Goal: Task Accomplishment & Management: Manage account settings

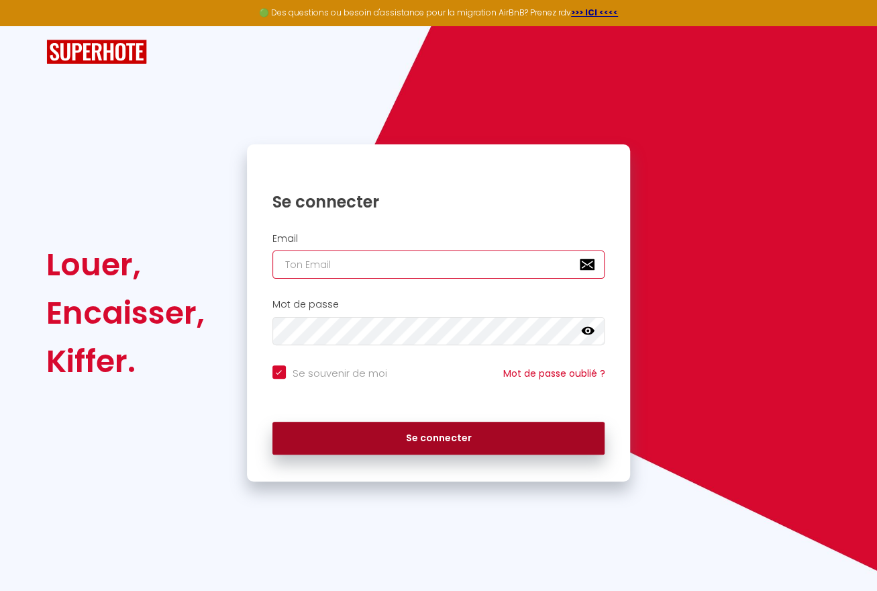
type input "[EMAIL_ADDRESS][DOMAIN_NAME]"
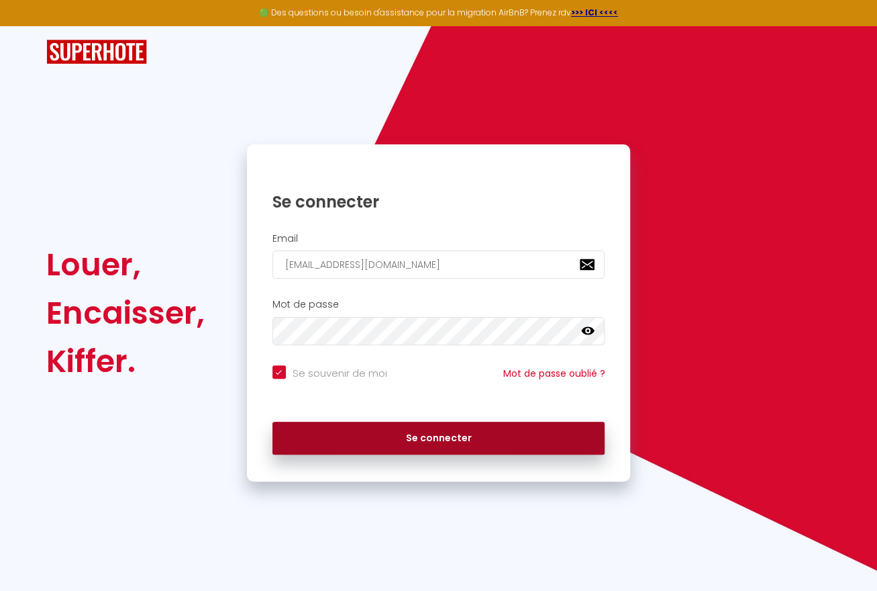
click at [419, 438] on button "Se connecter" at bounding box center [439, 439] width 333 height 34
checkbox input "true"
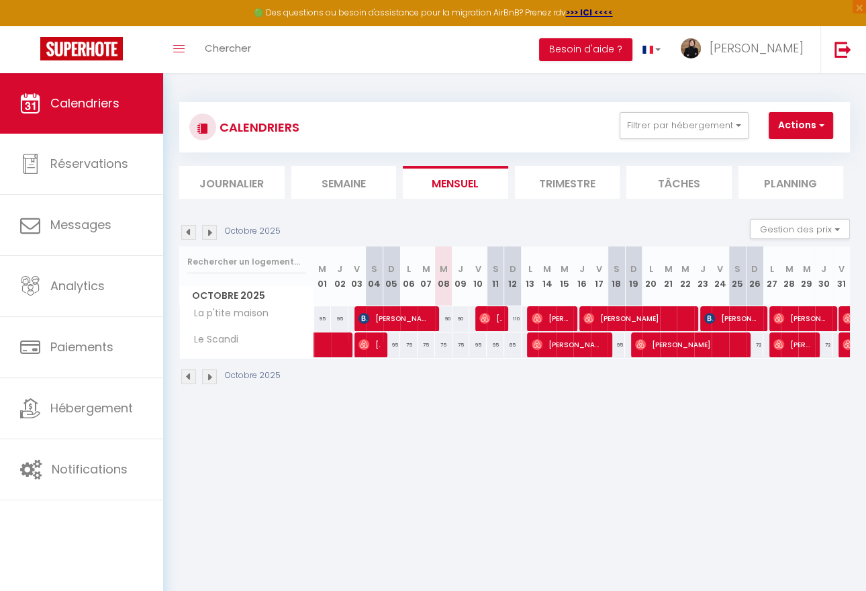
click at [205, 228] on img at bounding box center [209, 232] width 15 height 15
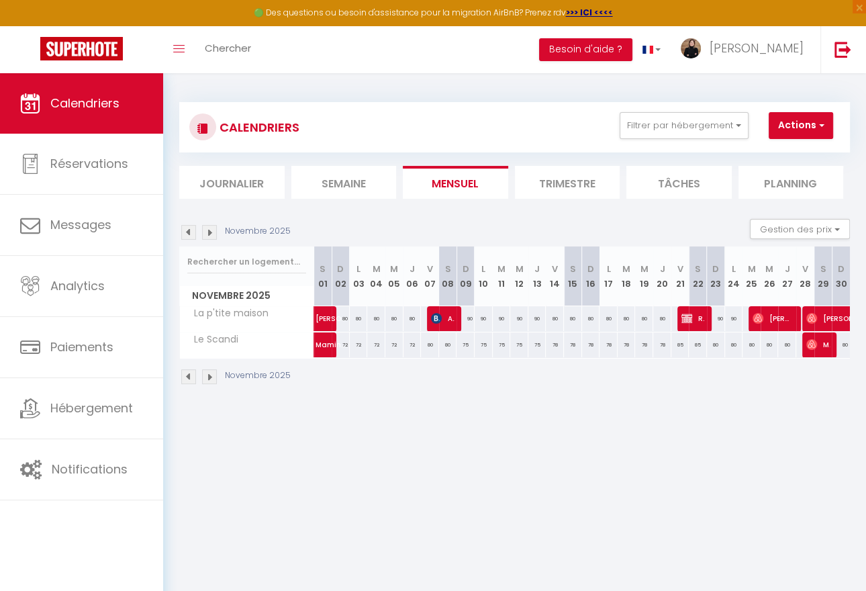
click at [205, 228] on img at bounding box center [209, 232] width 15 height 15
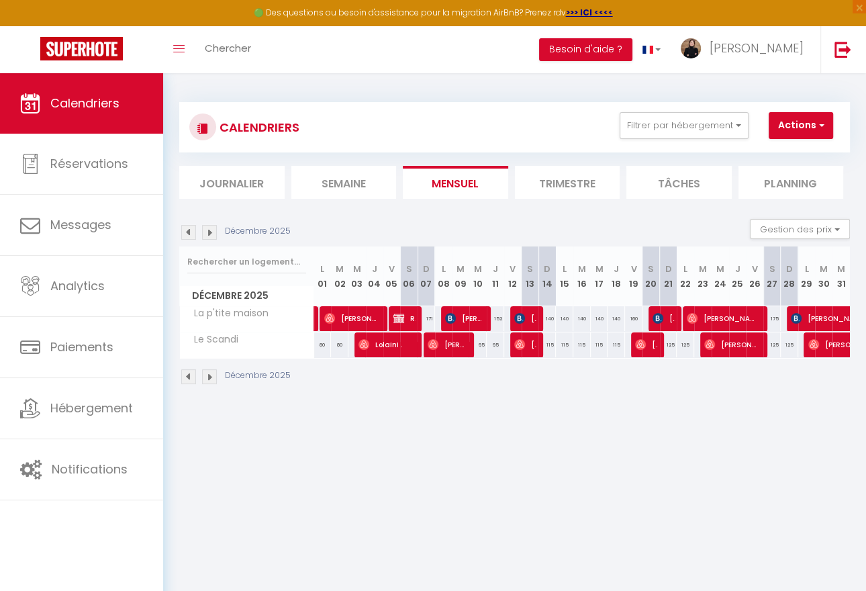
click at [183, 234] on img at bounding box center [188, 232] width 15 height 15
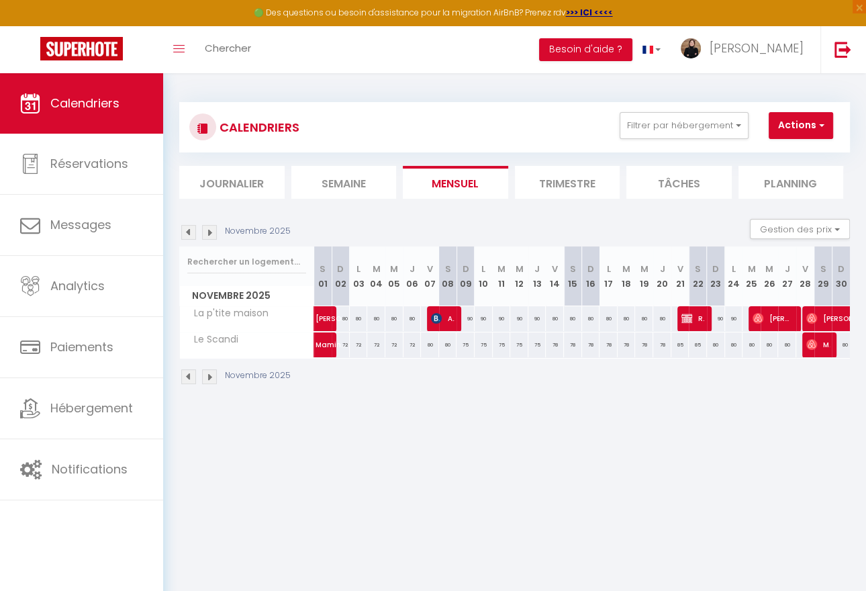
click at [183, 234] on img at bounding box center [188, 232] width 15 height 15
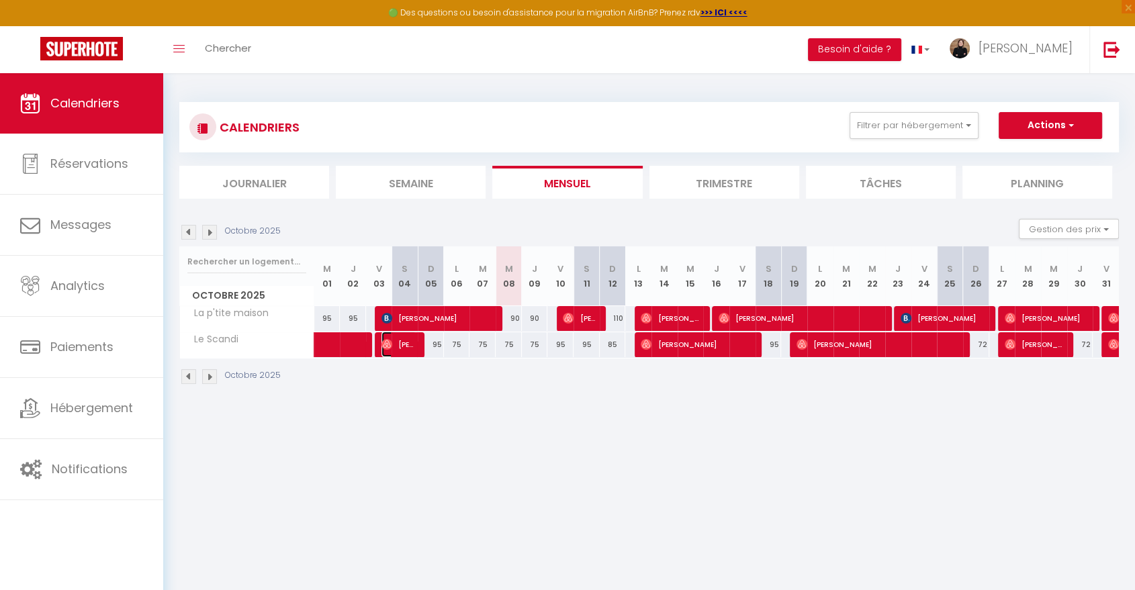
click at [391, 344] on img at bounding box center [386, 344] width 11 height 11
select select "OK"
select select "0"
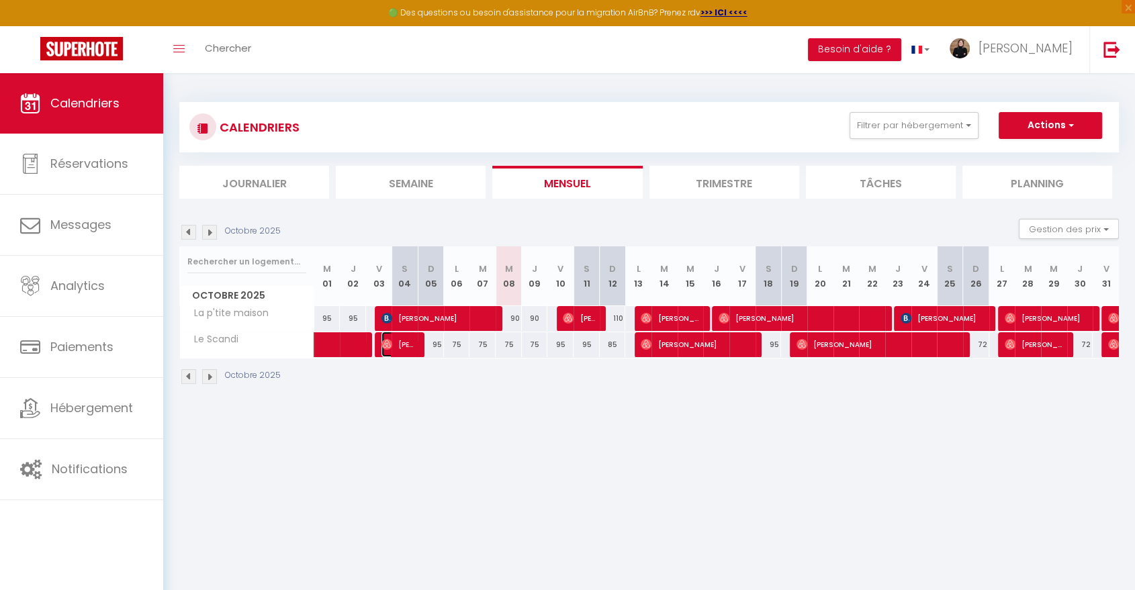
select select "1"
select select
